Goal: Transaction & Acquisition: Purchase product/service

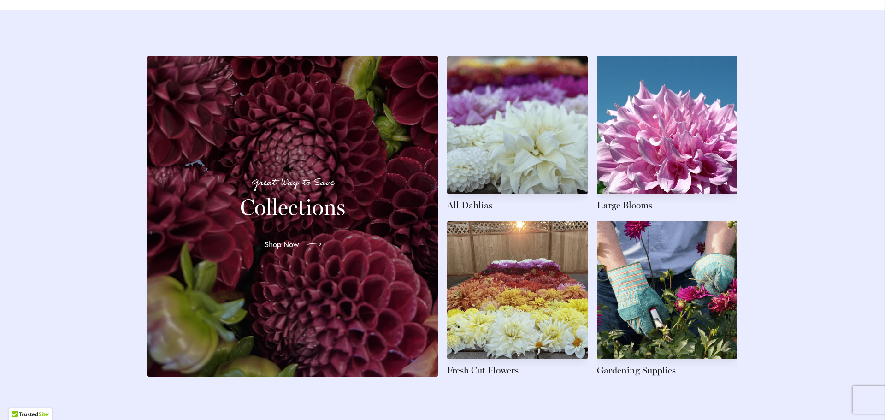
scroll to position [1383, 0]
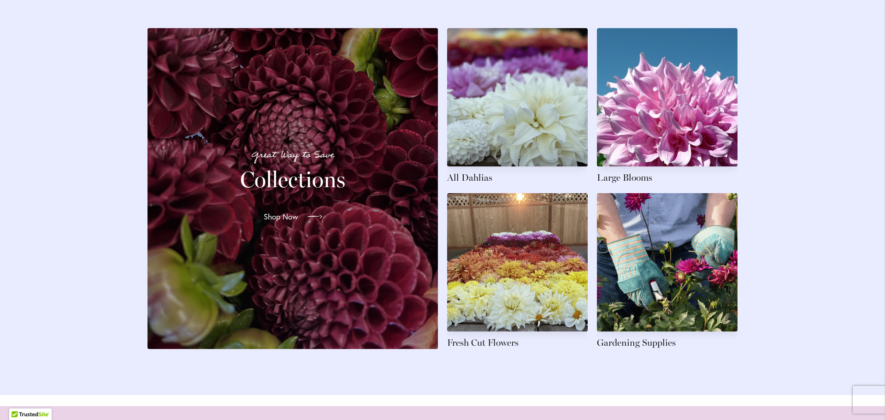
click at [291, 222] on span "Shop Now" at bounding box center [281, 216] width 35 height 11
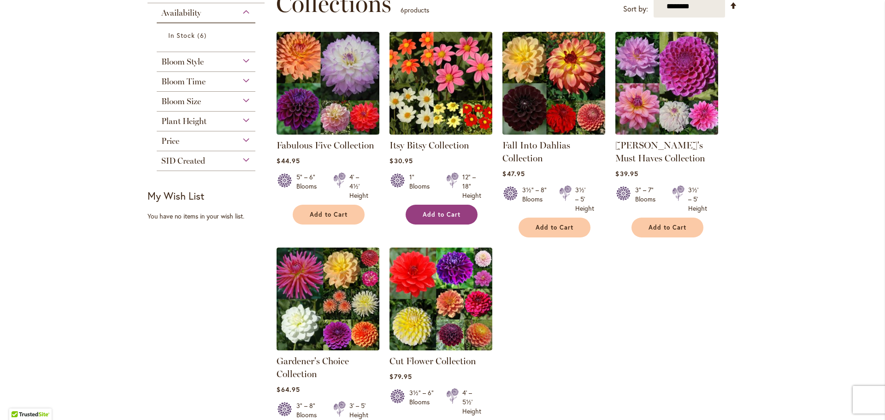
scroll to position [138, 0]
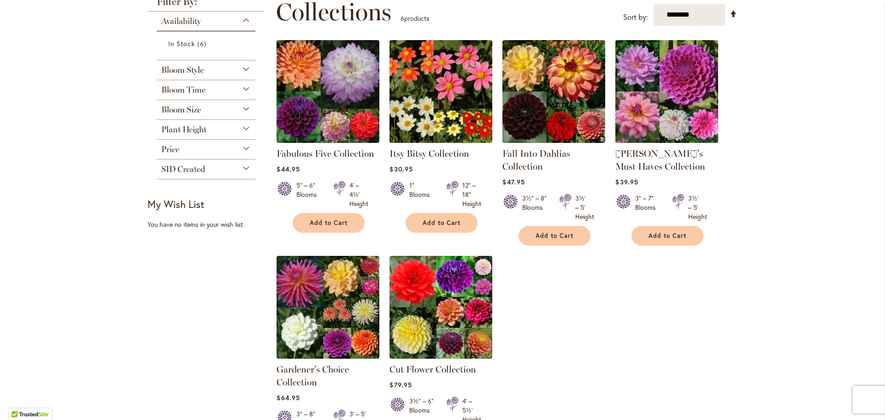
click at [243, 105] on div "Bloom Size" at bounding box center [206, 107] width 99 height 15
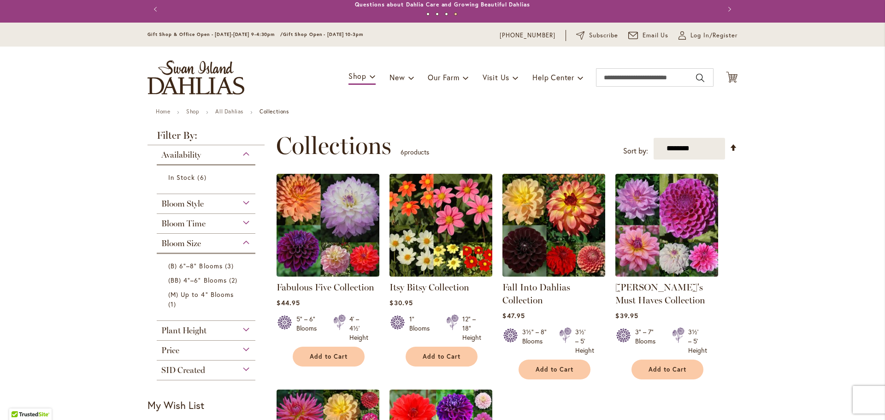
scroll to position [0, 0]
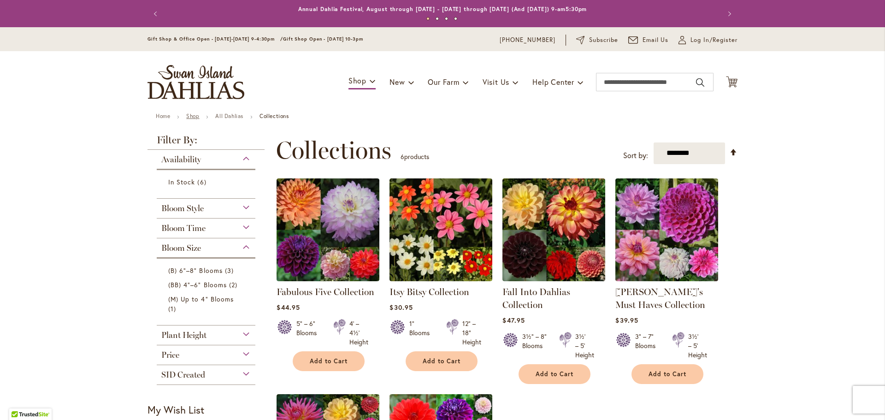
click at [191, 114] on link "Shop" at bounding box center [192, 116] width 13 height 7
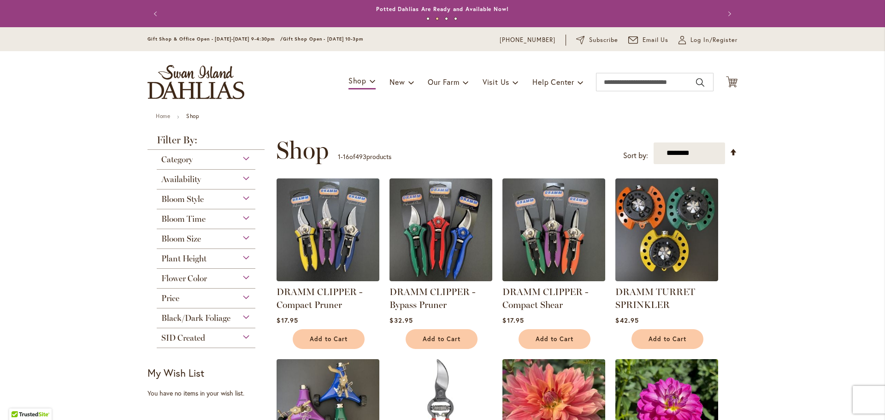
click at [195, 90] on img "store logo" at bounding box center [196, 82] width 97 height 34
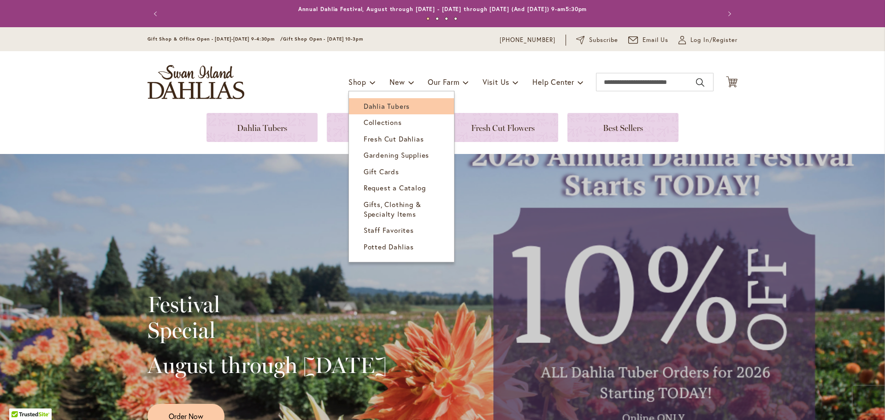
click at [371, 103] on span "Dahlia Tubers" at bounding box center [387, 105] width 46 height 9
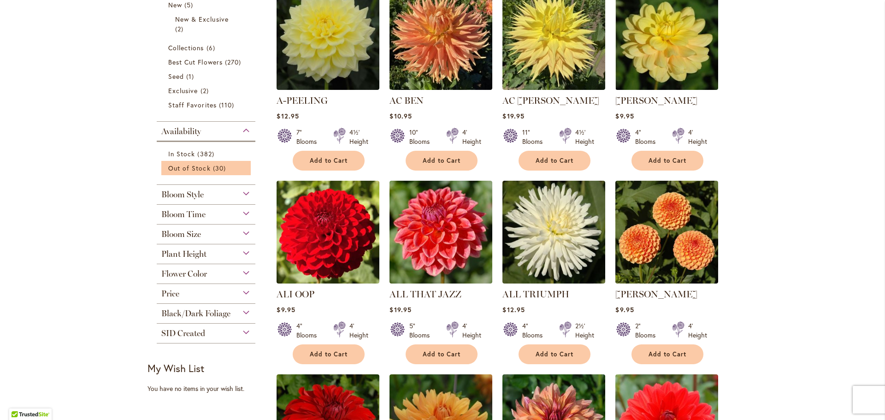
scroll to position [323, 0]
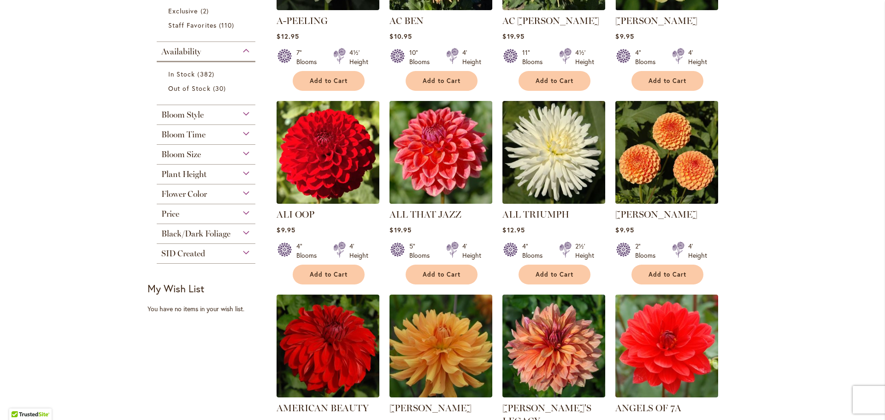
click at [244, 115] on div "Bloom Style" at bounding box center [206, 112] width 99 height 15
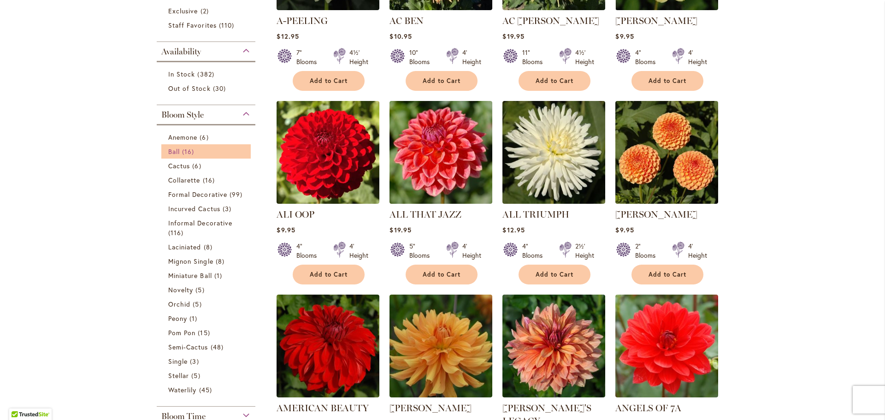
click at [182, 149] on span "16 items" at bounding box center [189, 152] width 14 height 10
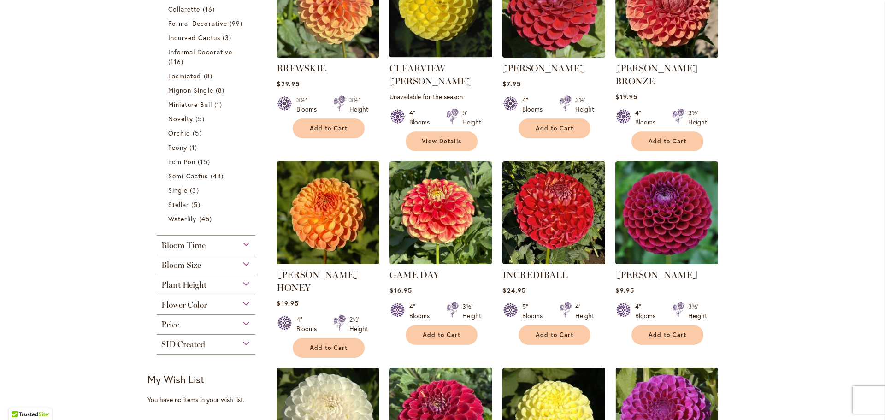
scroll to position [277, 0]
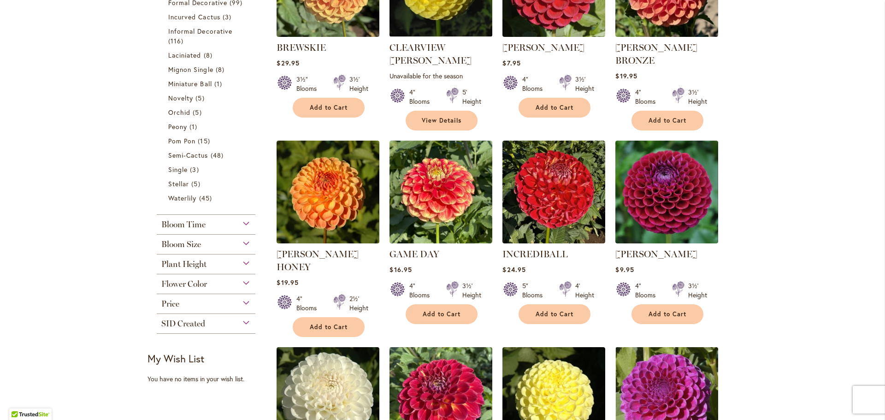
click at [242, 245] on div "Bloom Size" at bounding box center [206, 242] width 99 height 15
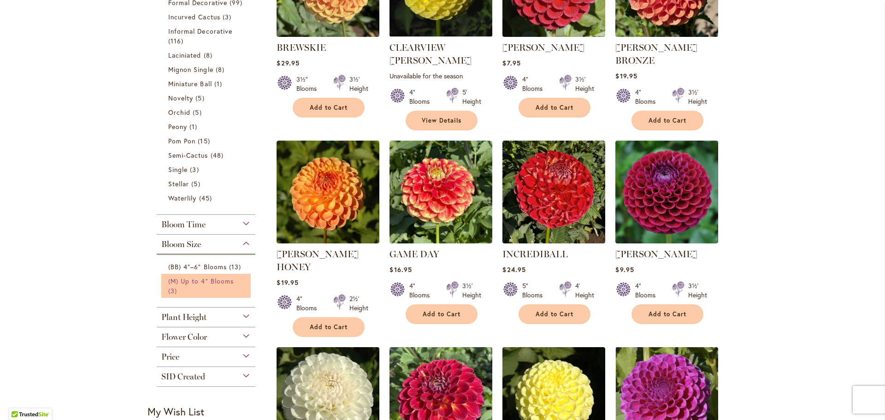
click at [197, 279] on span "(M) Up to 4" Blooms" at bounding box center [200, 281] width 65 height 9
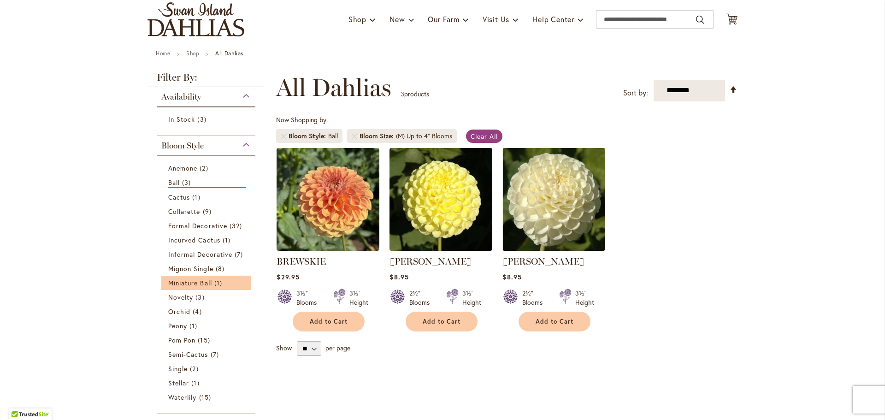
scroll to position [46, 0]
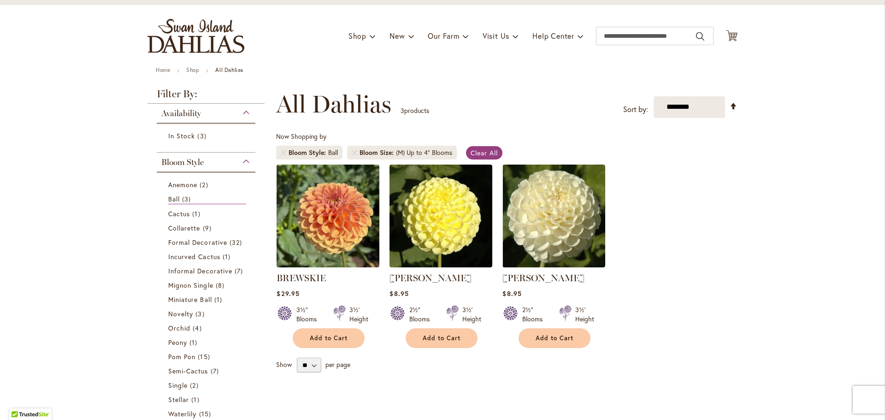
click at [242, 162] on div "Bloom Style" at bounding box center [206, 160] width 99 height 15
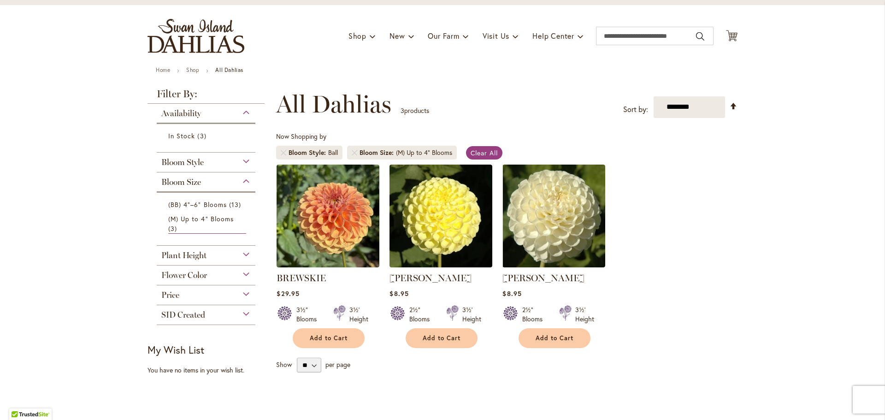
click at [241, 163] on div "Bloom Style" at bounding box center [206, 160] width 99 height 15
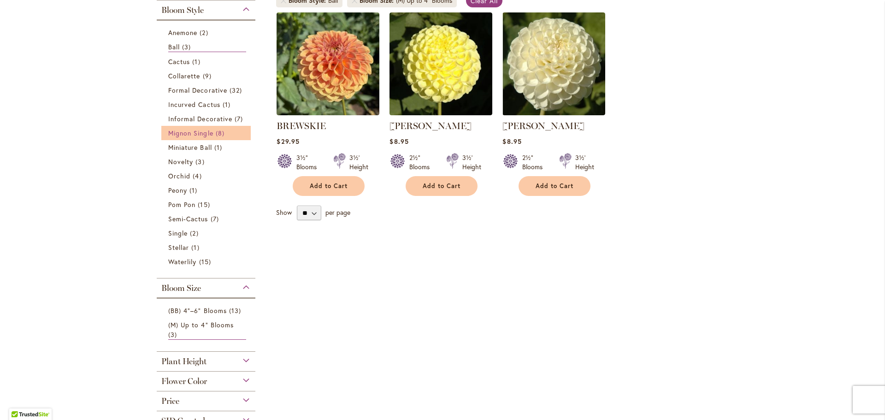
click at [188, 132] on span "Mignon Single" at bounding box center [190, 133] width 45 height 9
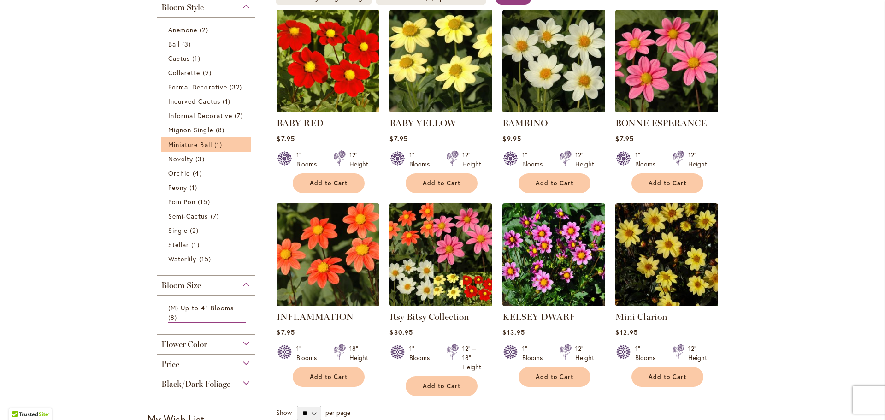
scroll to position [184, 0]
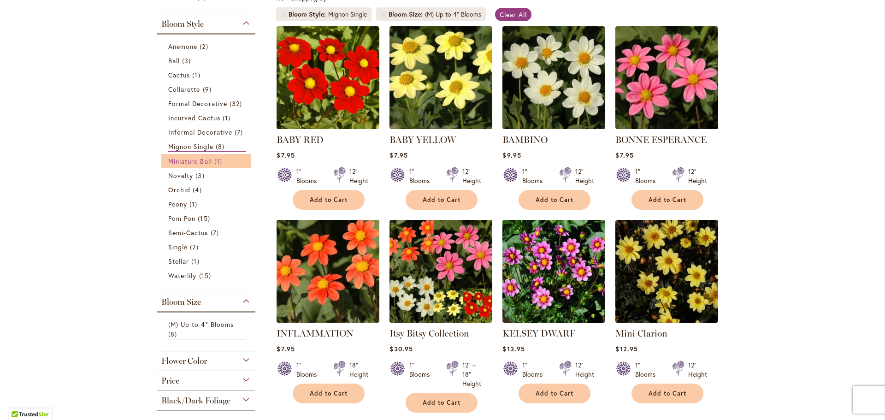
click at [202, 158] on span "Miniature Ball" at bounding box center [190, 161] width 44 height 9
